Goal: Information Seeking & Learning: Find specific fact

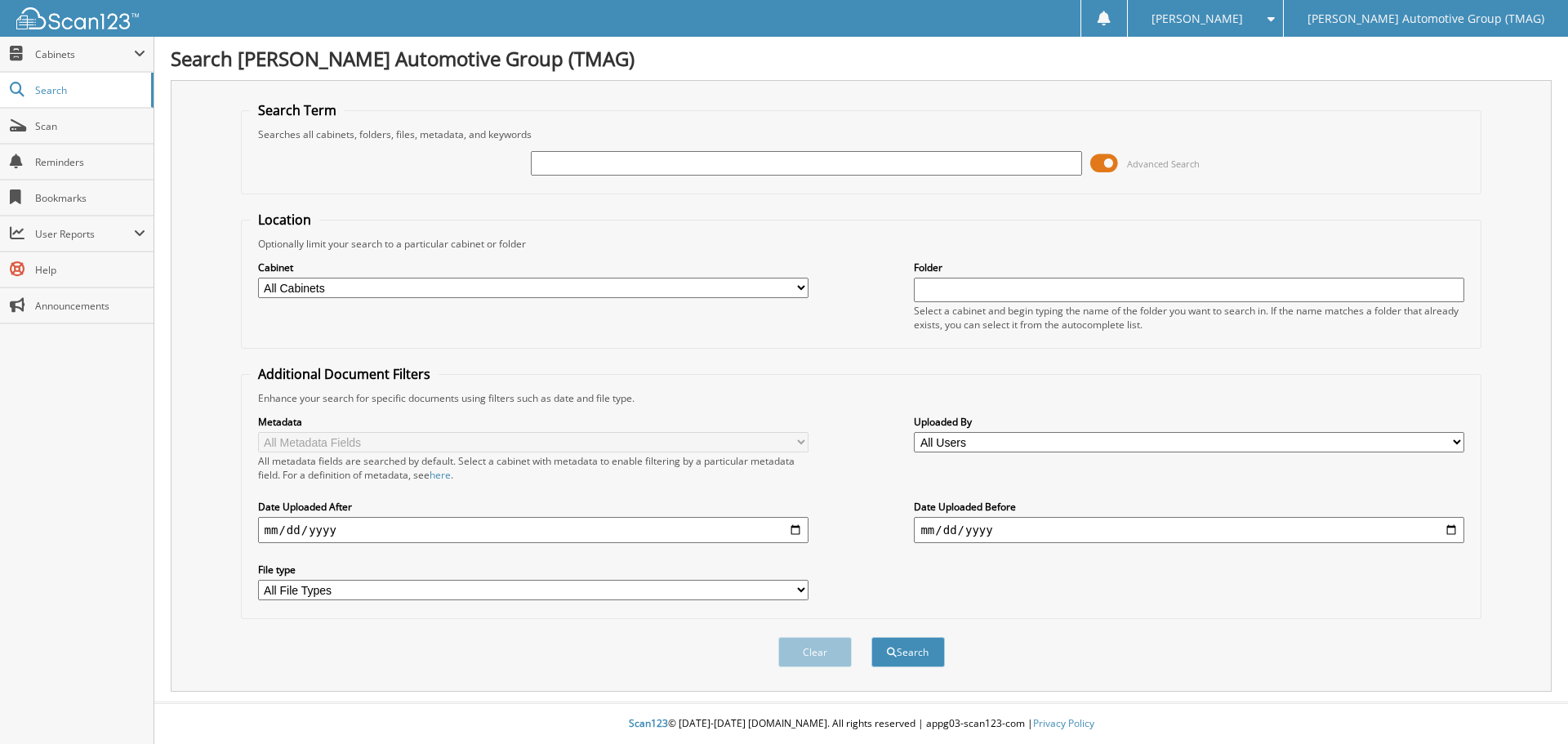
click at [738, 166] on input "text" at bounding box center [806, 163] width 550 height 24
type input "8003001"
drag, startPoint x: 1107, startPoint y: 162, endPoint x: 1077, endPoint y: 163, distance: 30.0
click at [1077, 163] on div "8003001 Advanced Search" at bounding box center [861, 163] width 1224 height 44
click at [919, 654] on button "Search" at bounding box center [908, 651] width 74 height 30
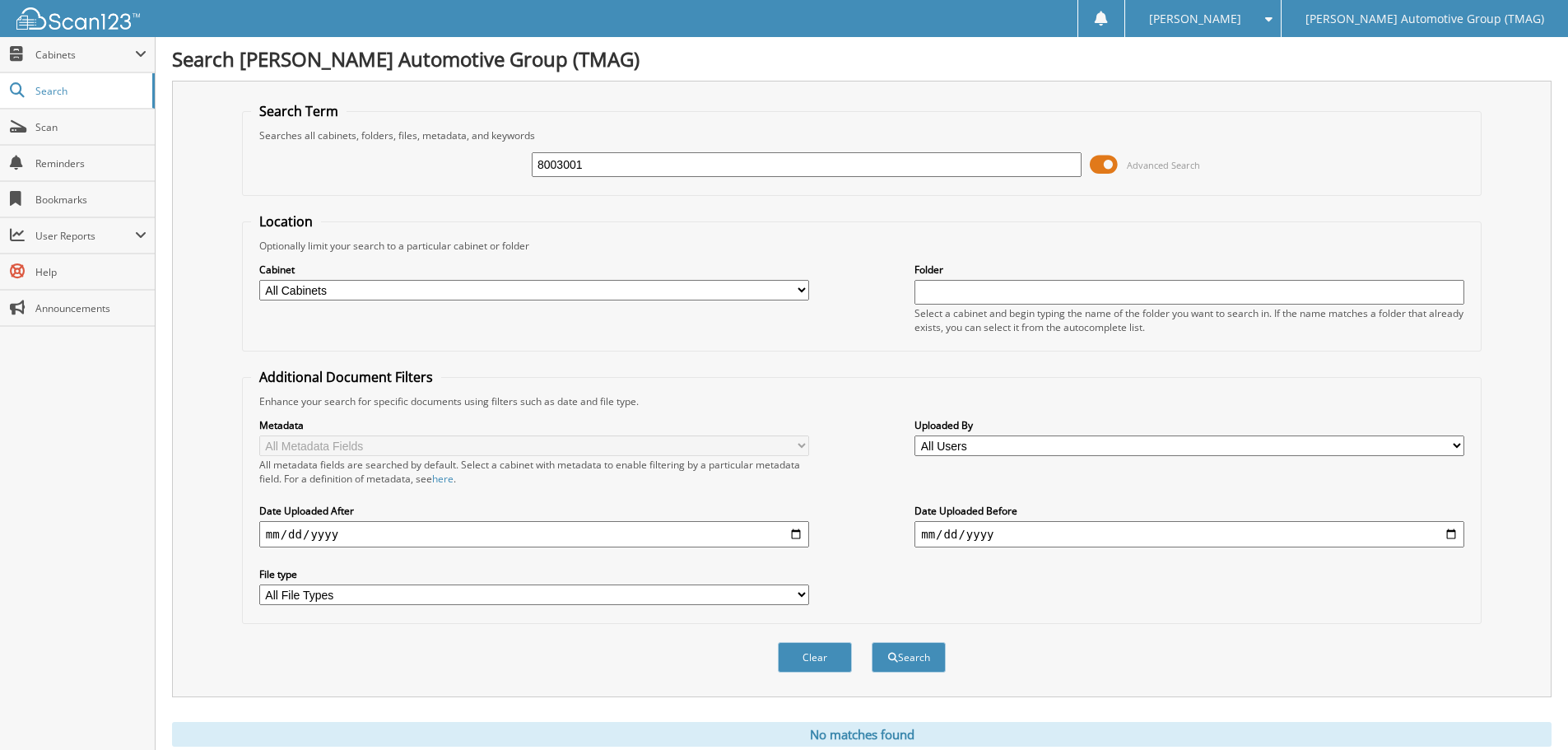
scroll to position [55, 0]
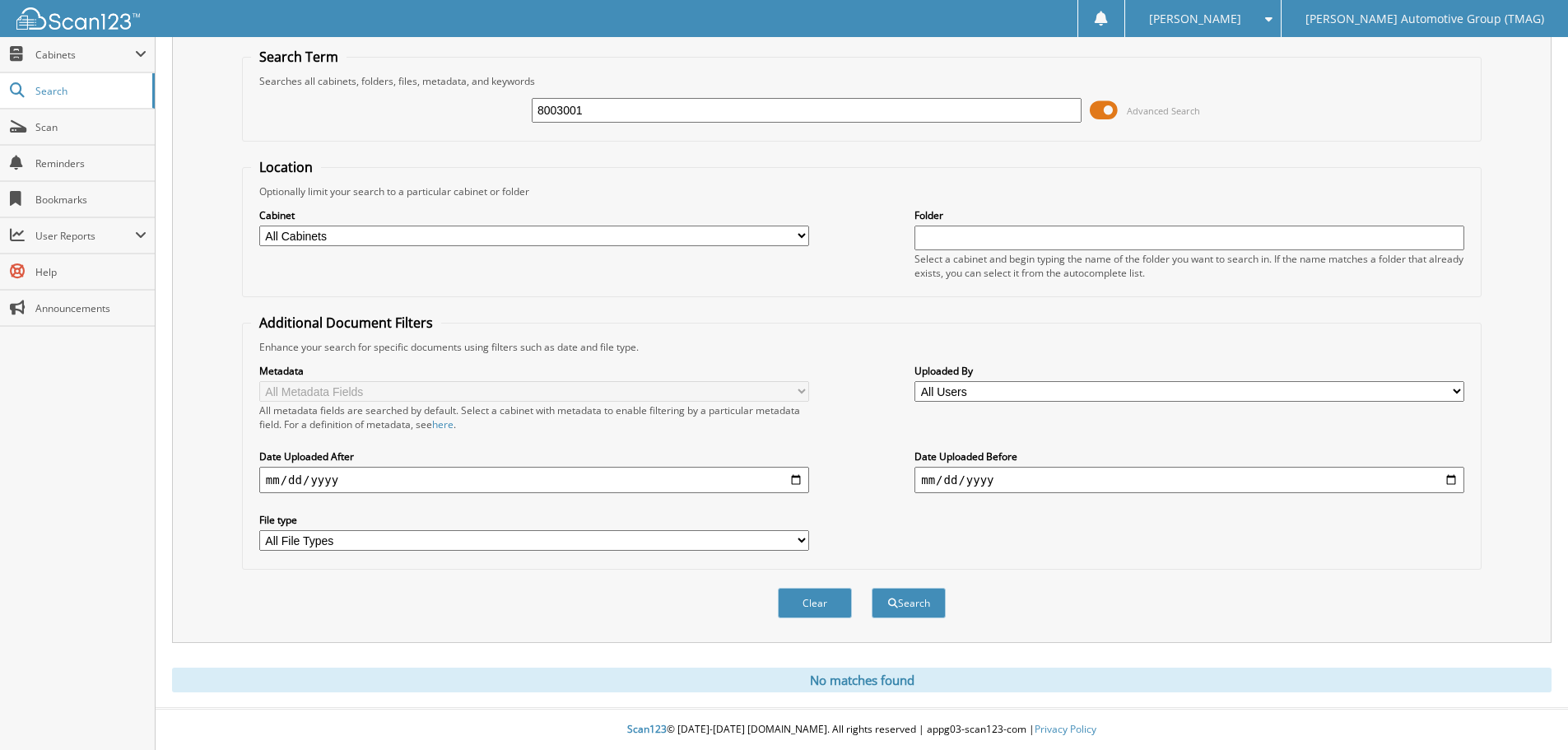
drag, startPoint x: 1109, startPoint y: 107, endPoint x: 1092, endPoint y: 107, distance: 17.0
click at [1092, 107] on span at bounding box center [1104, 110] width 28 height 25
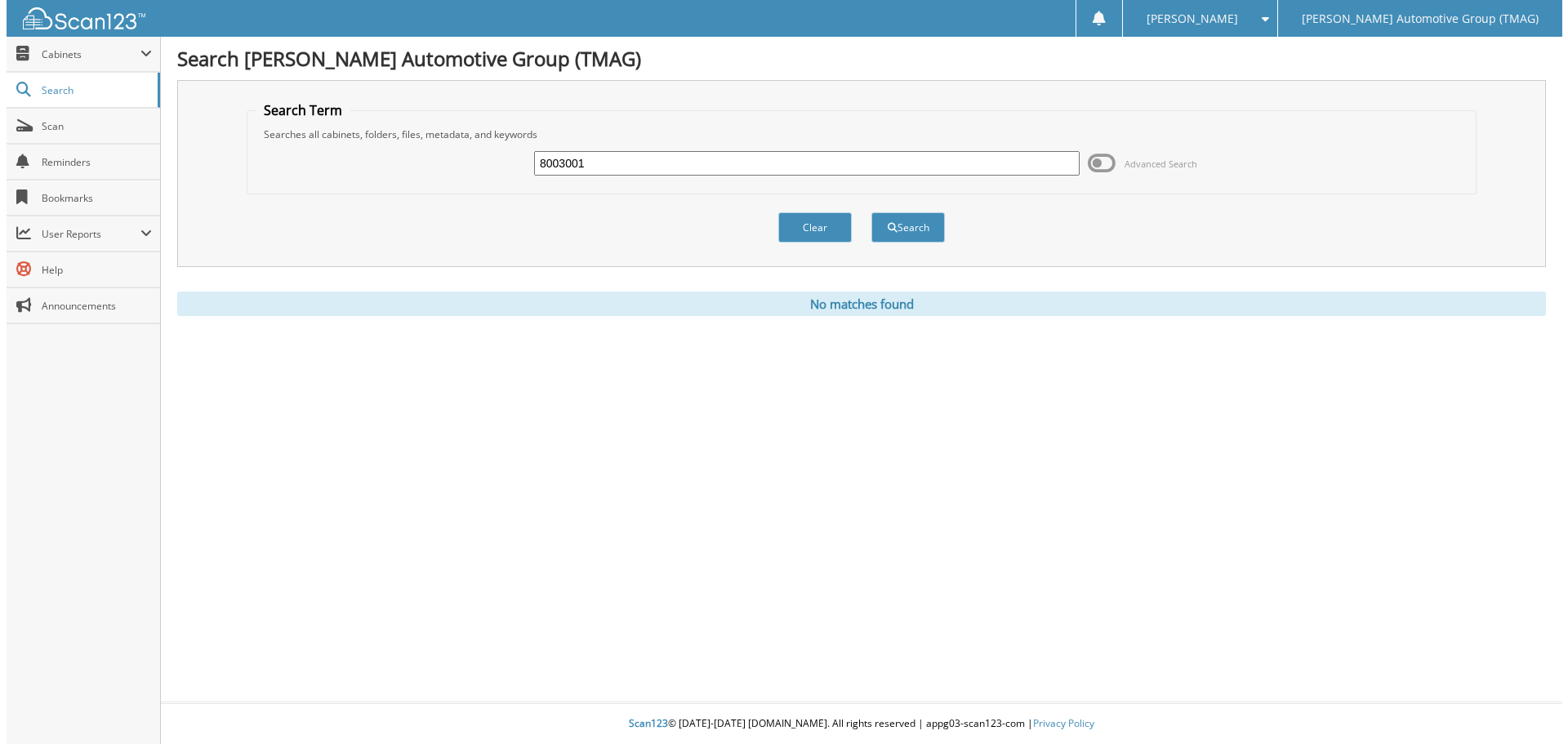
scroll to position [0, 0]
click at [907, 222] on button "Search" at bounding box center [908, 227] width 74 height 30
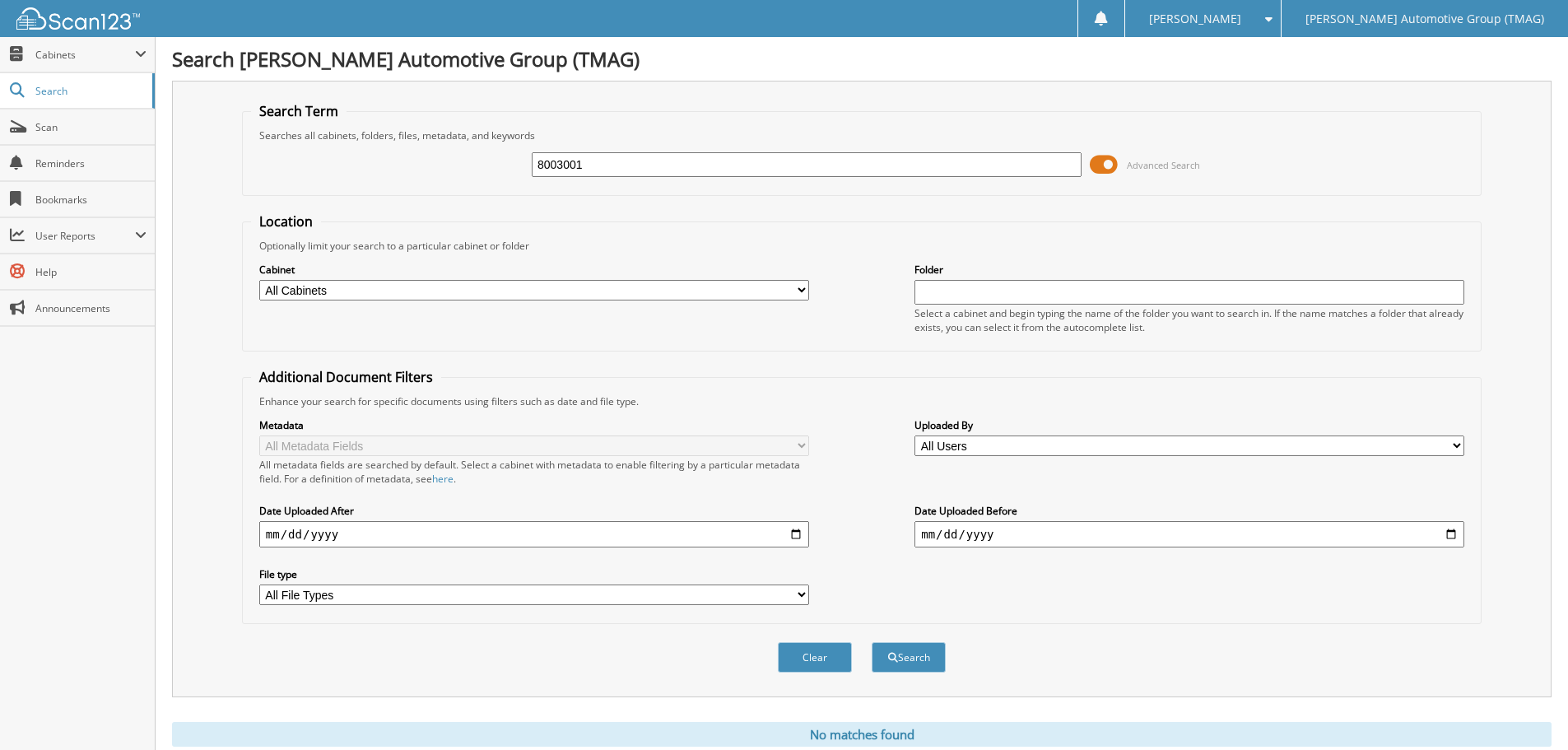
drag, startPoint x: 622, startPoint y: 163, endPoint x: 529, endPoint y: 162, distance: 93.0
click at [529, 162] on div "8003001 Advanced Search" at bounding box center [861, 164] width 1222 height 44
type input "7000810"
click at [905, 655] on button "Search" at bounding box center [909, 657] width 75 height 30
click at [62, 80] on link "Search" at bounding box center [77, 92] width 155 height 36
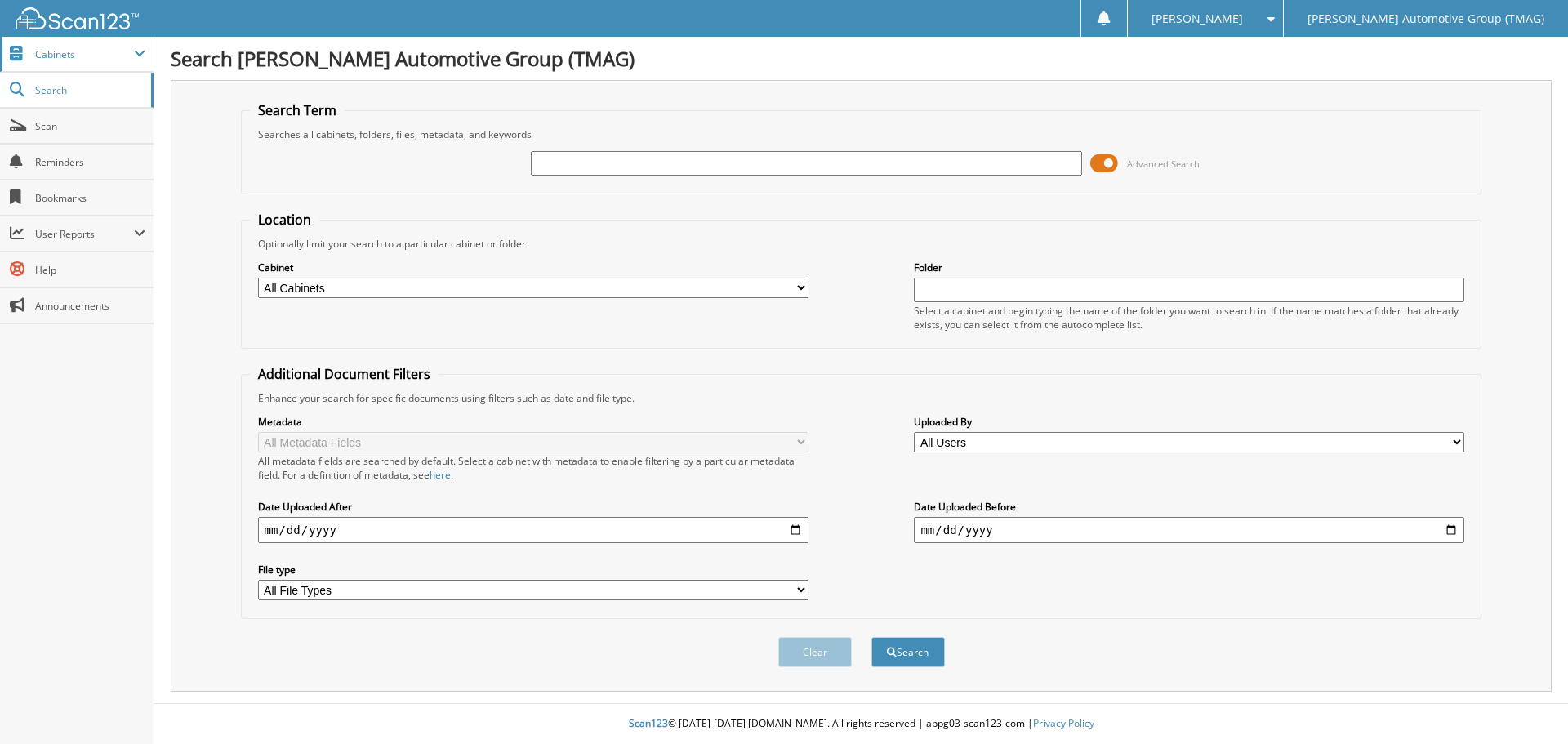
click at [57, 52] on span "Cabinets" at bounding box center [85, 54] width 99 height 14
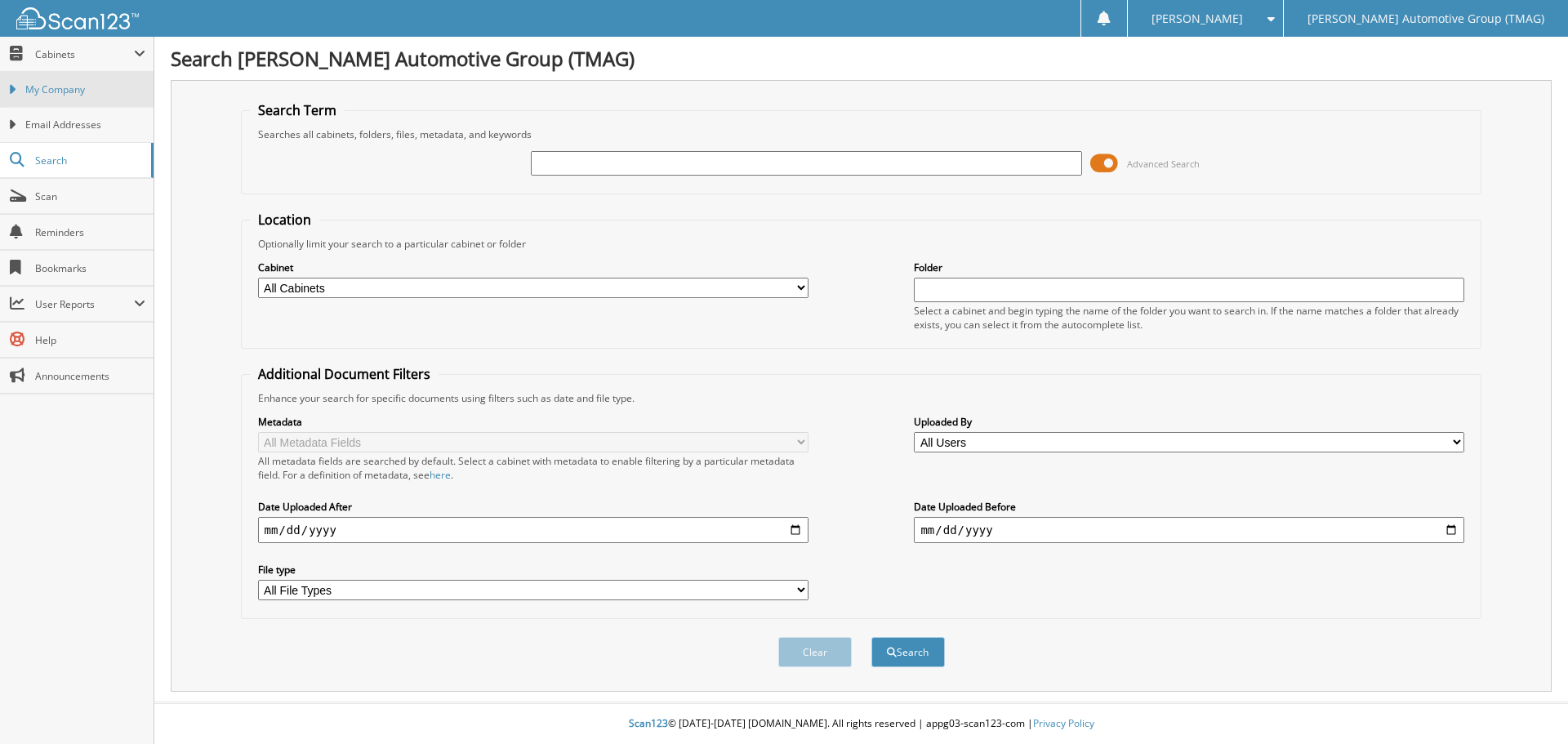
click at [61, 95] on span "My Company" at bounding box center [85, 90] width 120 height 15
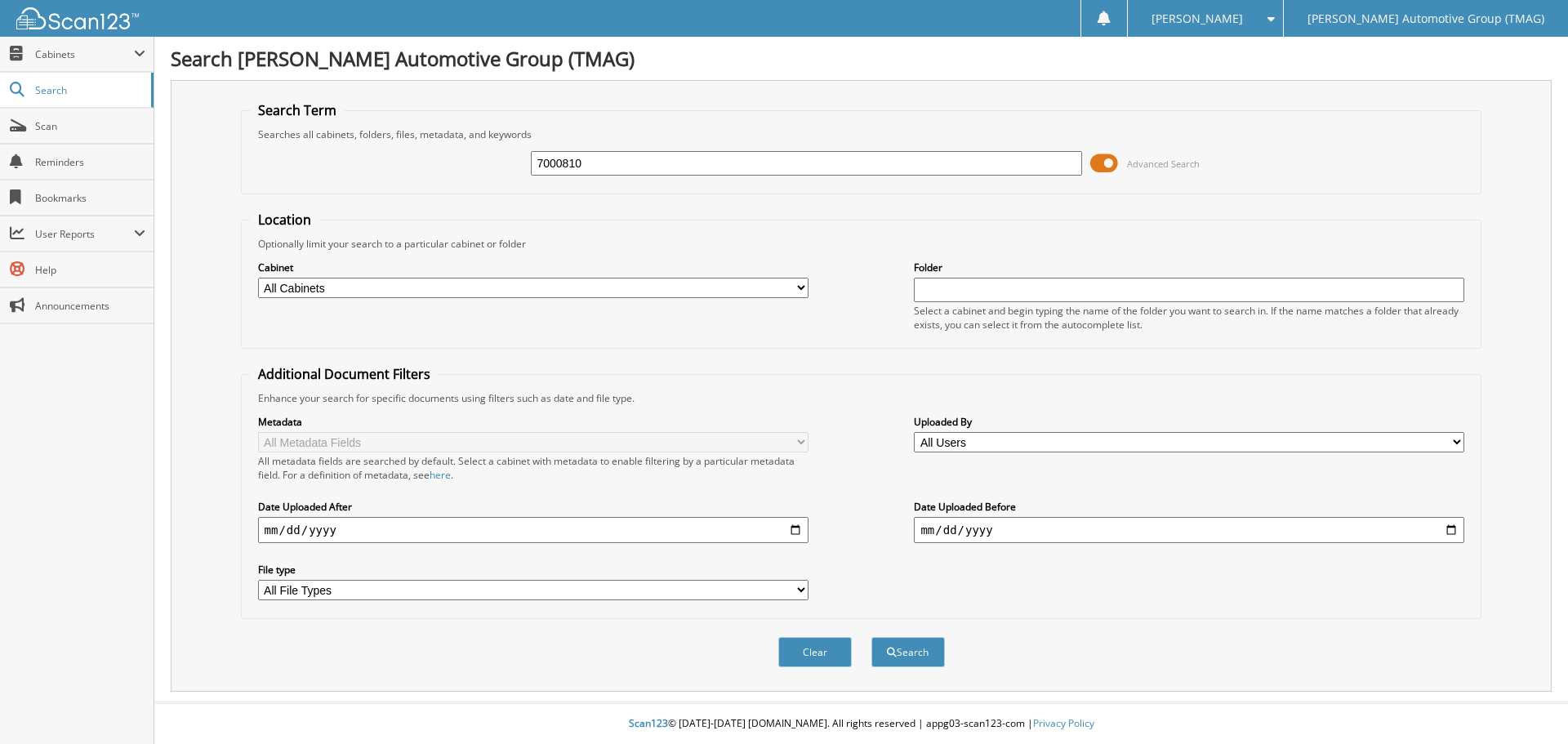
type input "7000810"
drag, startPoint x: 1109, startPoint y: 162, endPoint x: 1091, endPoint y: 159, distance: 18.2
click at [1091, 159] on span at bounding box center [1105, 163] width 28 height 24
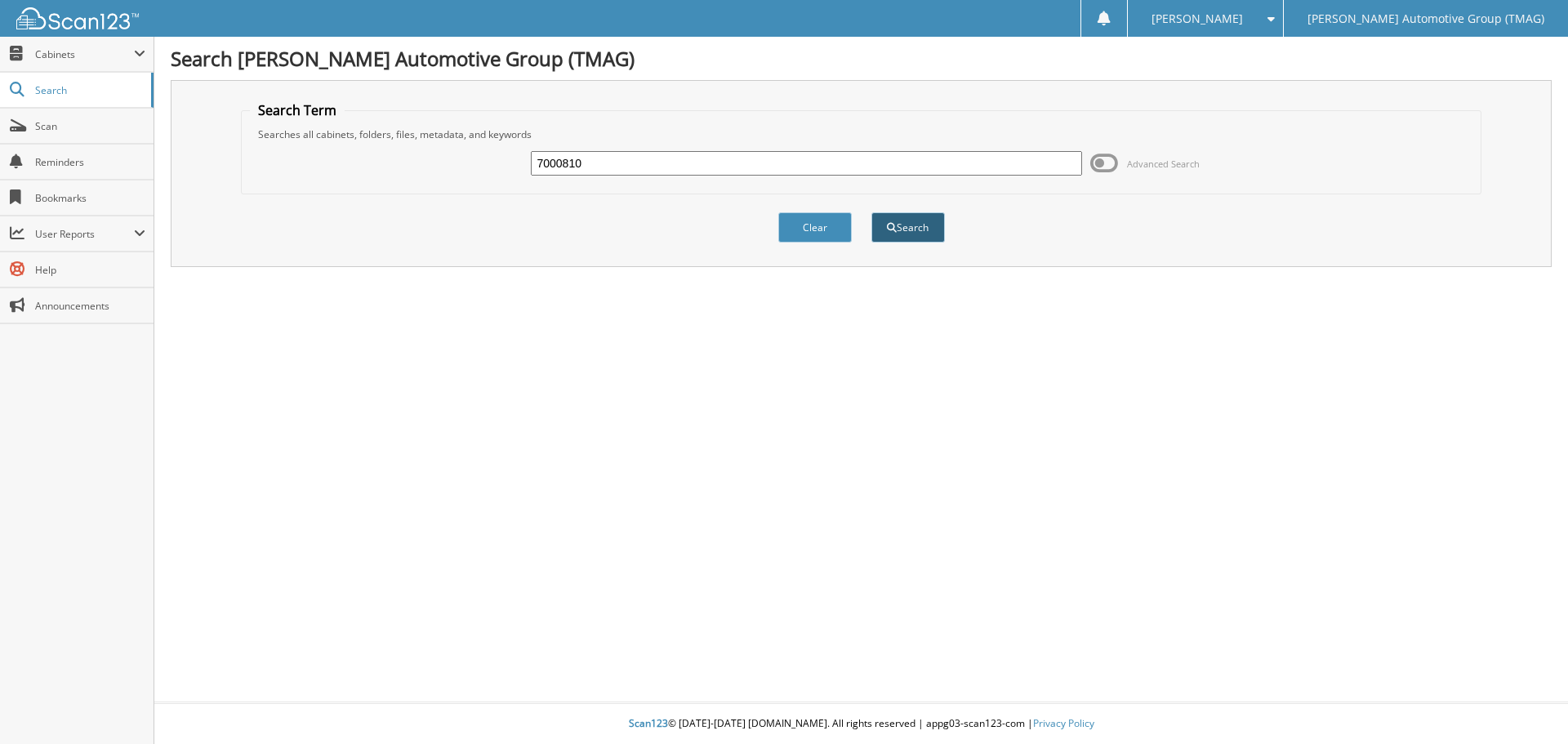
click at [923, 229] on button "Search" at bounding box center [908, 227] width 74 height 30
